Goal: Task Accomplishment & Management: Manage account settings

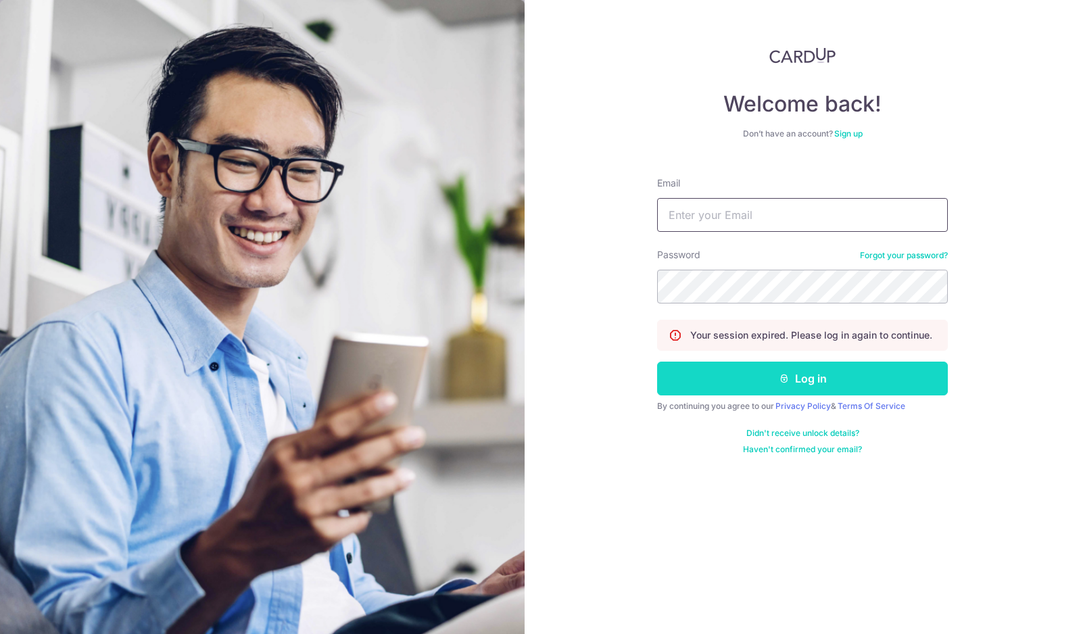
type input "[EMAIL_ADDRESS][DOMAIN_NAME]"
click at [867, 375] on button "Log in" at bounding box center [802, 379] width 291 height 34
